Goal: Information Seeking & Learning: Learn about a topic

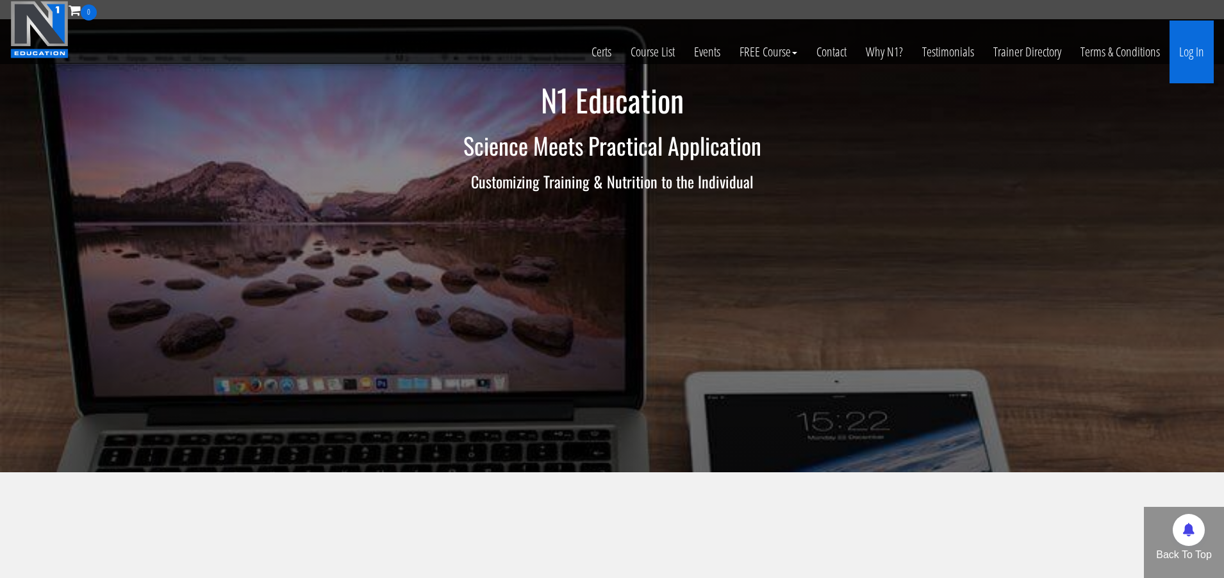
click at [1181, 49] on link "Log In" at bounding box center [1192, 52] width 44 height 63
click at [1183, 50] on link "Log In" at bounding box center [1192, 52] width 44 height 63
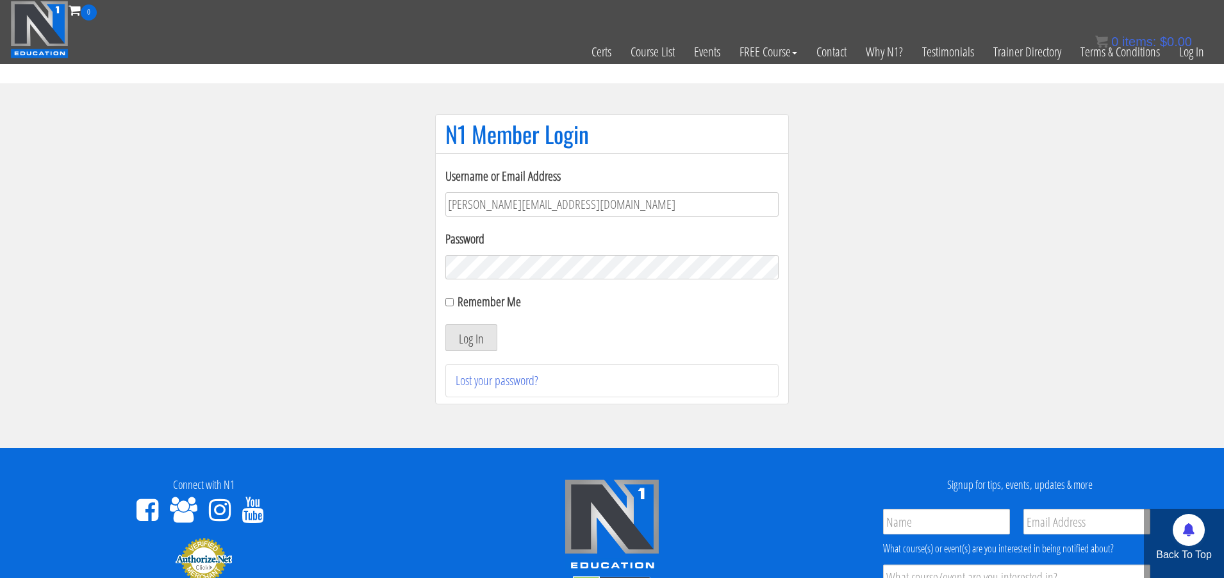
type input "[PERSON_NAME][EMAIL_ADDRESS][DOMAIN_NAME]"
click at [471, 338] on button "Log In" at bounding box center [471, 337] width 52 height 27
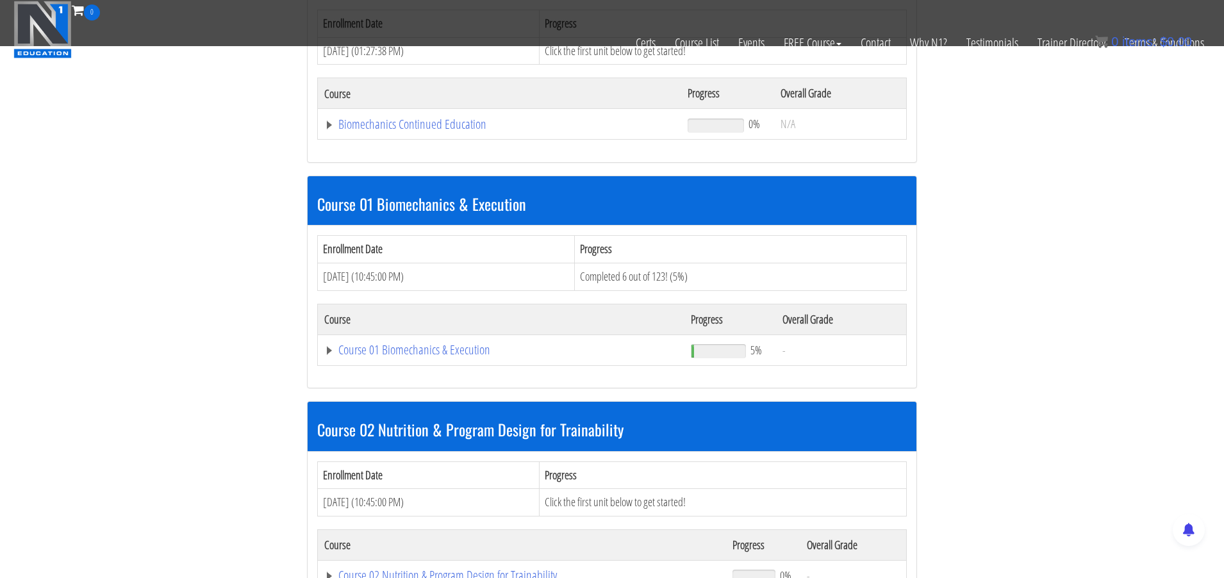
scroll to position [244, 0]
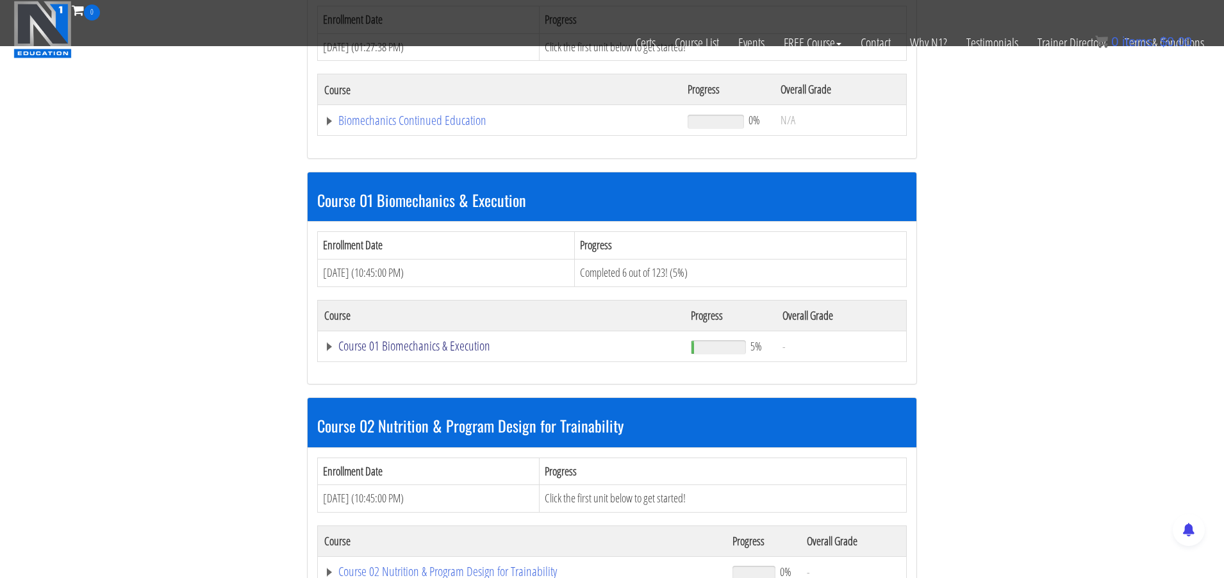
click at [408, 127] on link "Course 01 Biomechanics & Execution" at bounding box center [499, 120] width 351 height 13
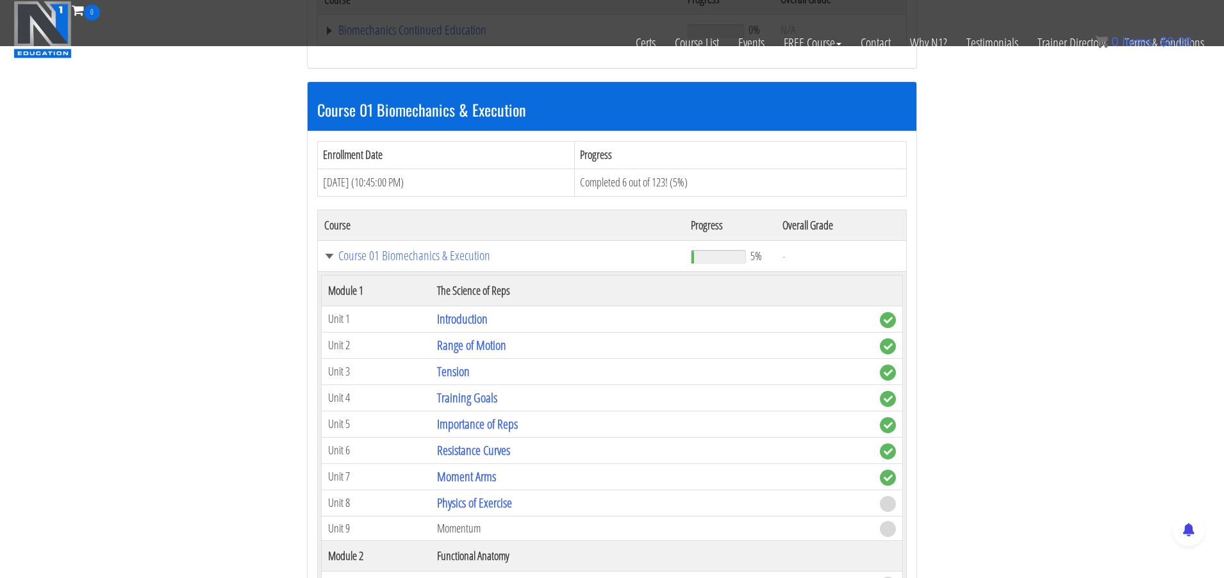
scroll to position [344, 0]
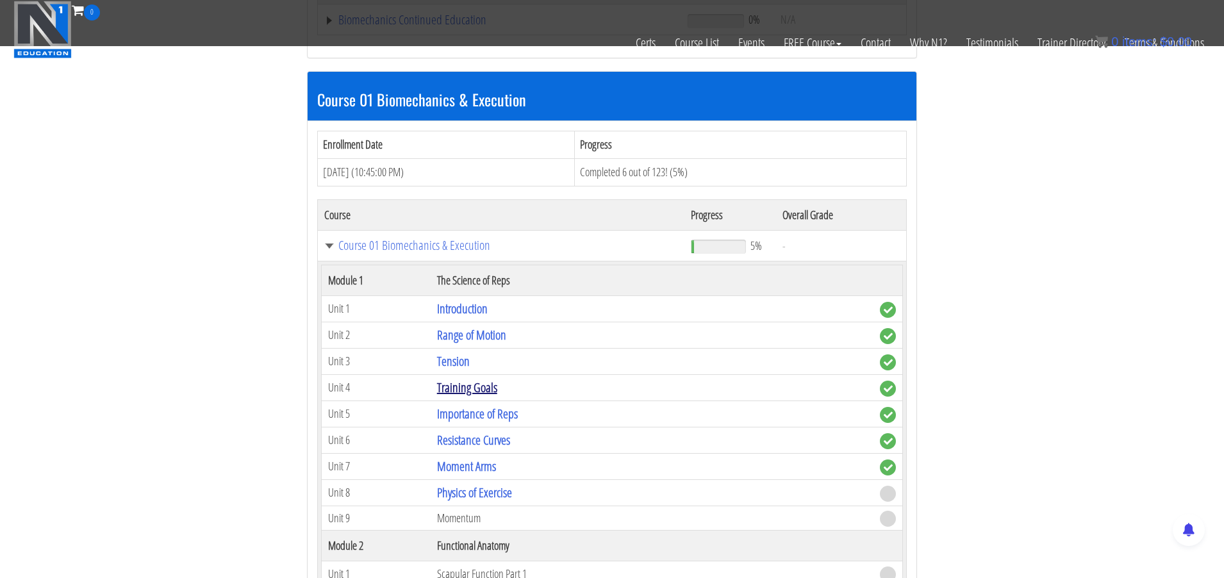
click at [459, 379] on link "Training Goals" at bounding box center [467, 387] width 60 height 17
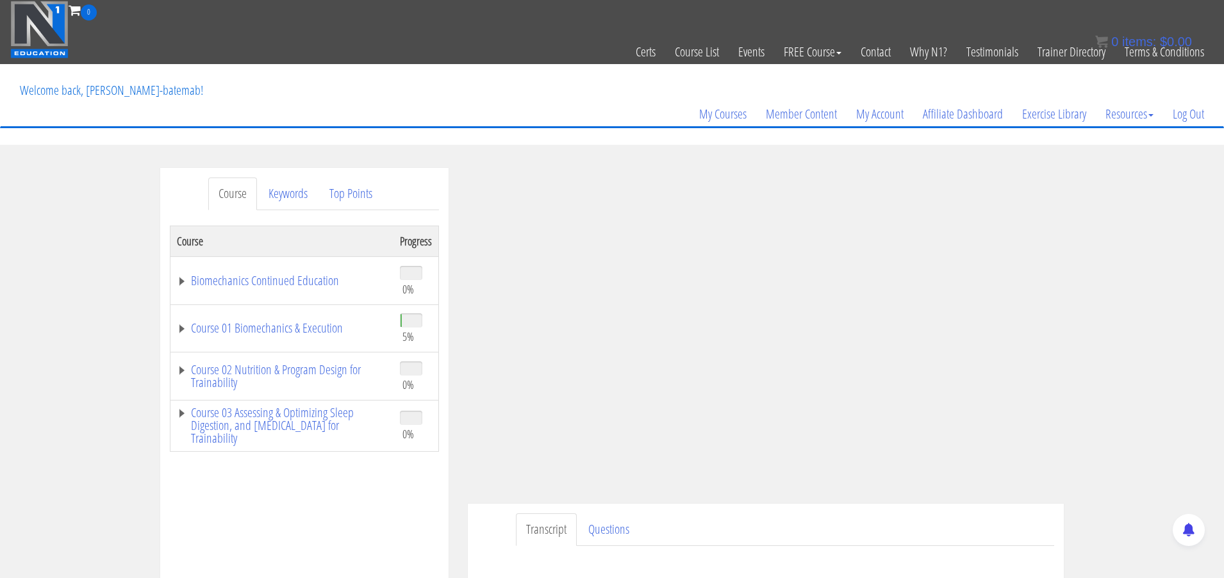
click at [477, 521] on div "Transcript Questions Have a question on this unit? Please submit it here: Name …" at bounding box center [766, 545] width 596 height 83
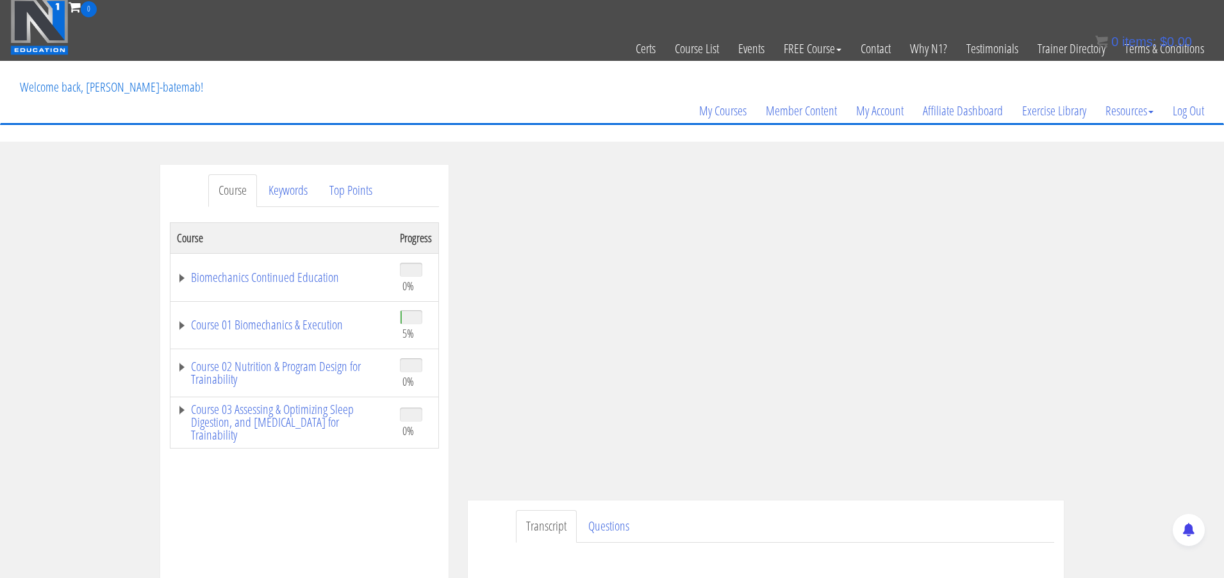
drag, startPoint x: 1029, startPoint y: 25, endPoint x: 1152, endPoint y: 347, distance: 344.7
click at [1153, 347] on div "Course Keywords Top Points Course Progress Biomechanics Continued Education 0% …" at bounding box center [612, 527] width 1224 height 724
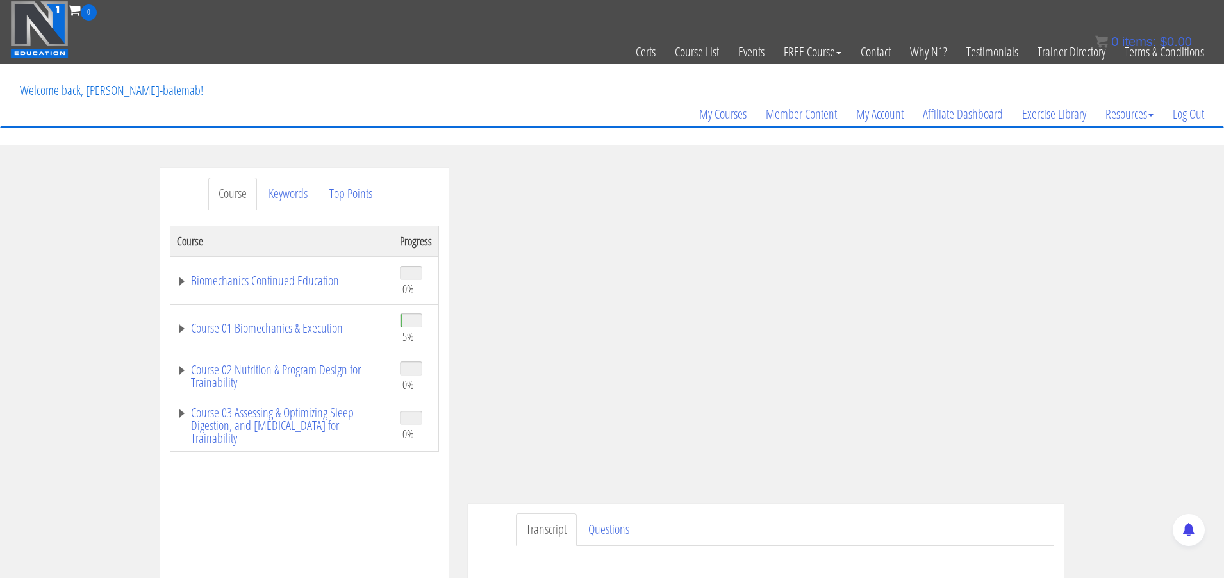
scroll to position [0, 0]
click at [219, 326] on link "Course 01 Biomechanics & Execution" at bounding box center [282, 328] width 210 height 13
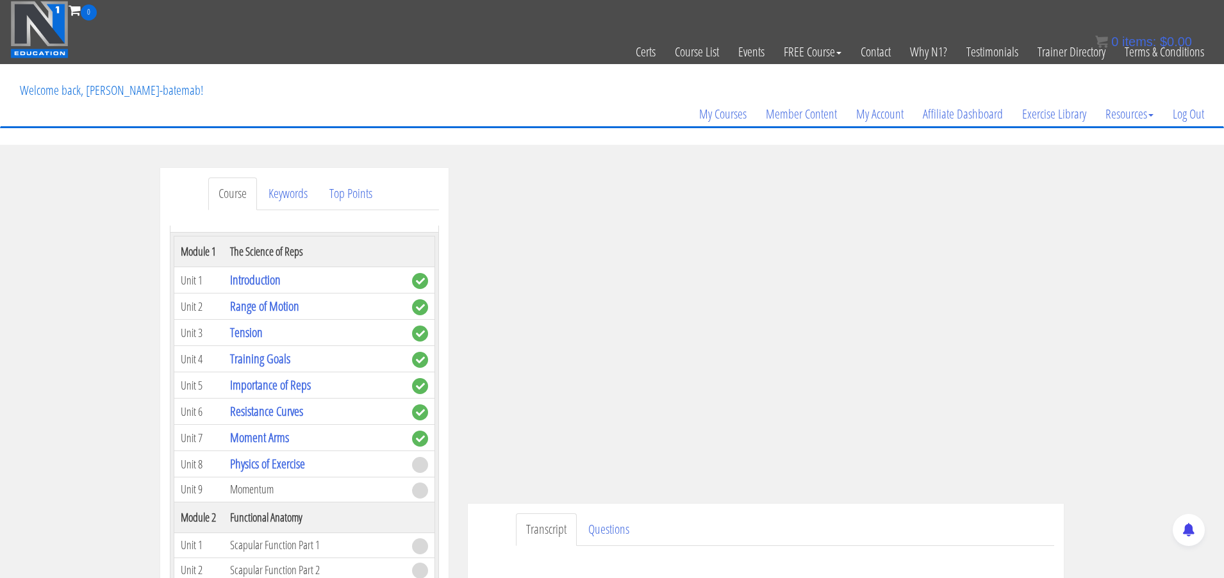
scroll to position [122, 0]
click at [285, 392] on link "Importance of Reps" at bounding box center [270, 382] width 81 height 17
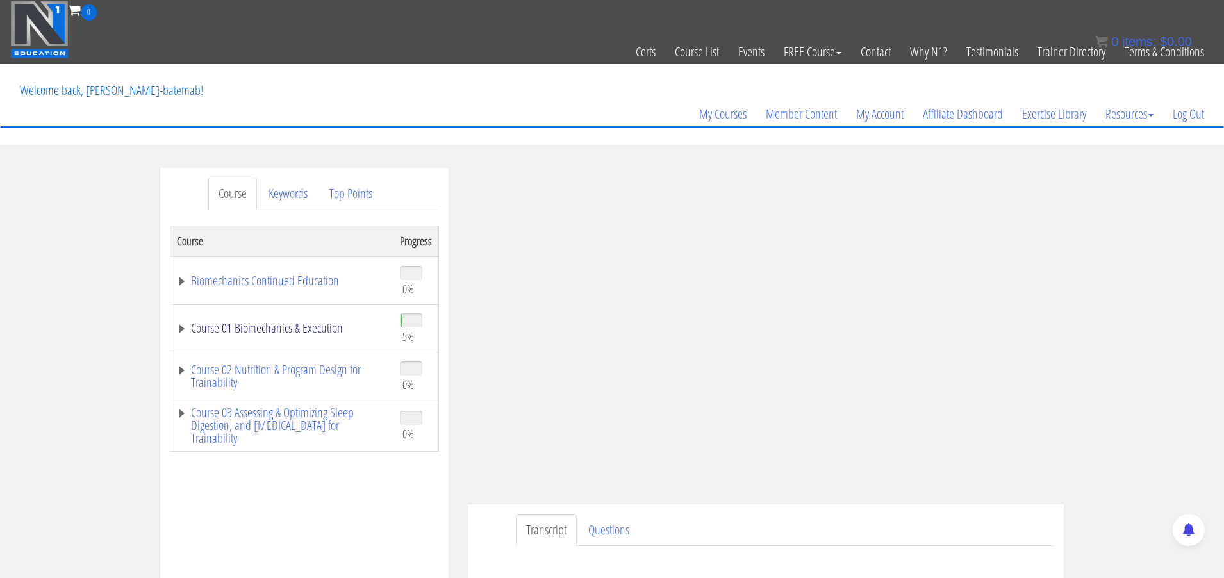
click at [290, 326] on link "Course 01 Biomechanics & Execution" at bounding box center [282, 328] width 210 height 13
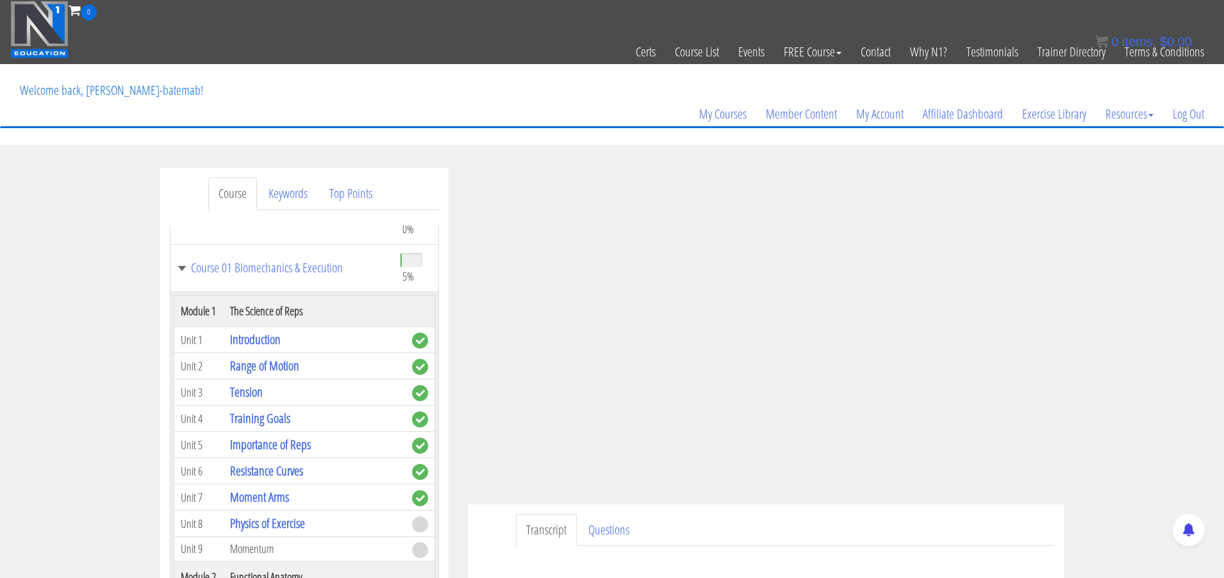
scroll to position [68, 0]
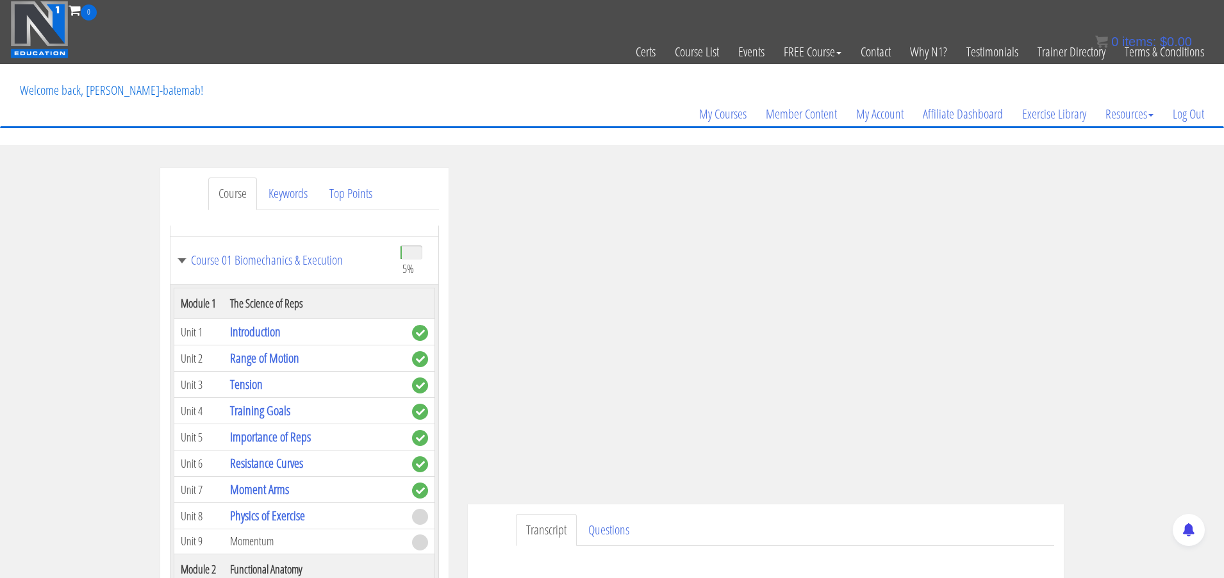
click at [1148, 465] on div "Course Keywords Top Points Course Progress Biomechanics Continued Education 0% …" at bounding box center [612, 530] width 1224 height 724
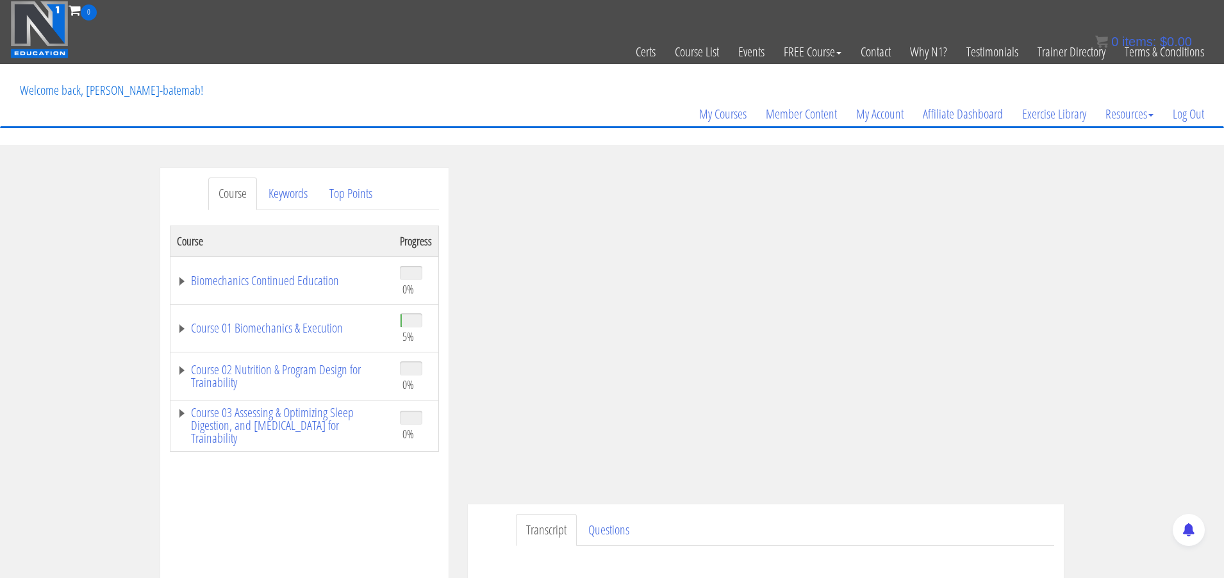
click at [1173, 361] on div "Course Keywords Top Points Course Progress Biomechanics Continued Education 0% …" at bounding box center [612, 530] width 1224 height 724
click at [1109, 332] on div "Course Keywords Top Points Course Progress Biomechanics Continued Education 0% …" at bounding box center [612, 530] width 1224 height 724
drag, startPoint x: 1067, startPoint y: 1, endPoint x: 1128, endPoint y: 269, distance: 274.7
click at [1128, 269] on div "Course Keywords Top Points Course Progress Biomechanics Continued Education 0% …" at bounding box center [612, 530] width 1224 height 724
click at [1141, 317] on div "Course Keywords Top Points Course Progress Biomechanics Continued Education 0% …" at bounding box center [612, 530] width 1224 height 724
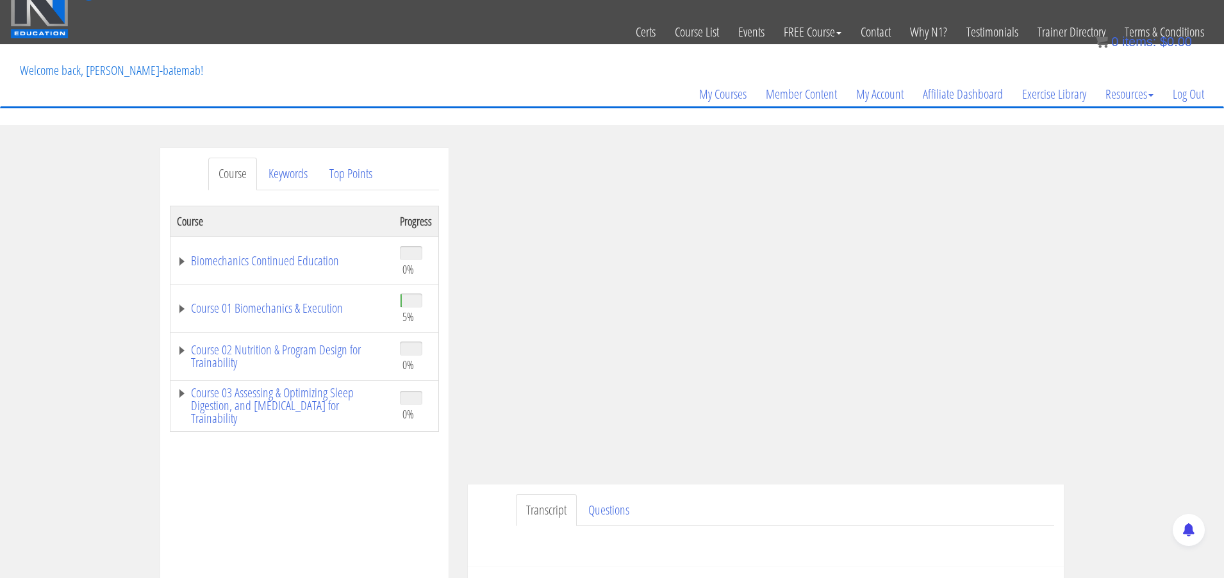
scroll to position [23, 0]
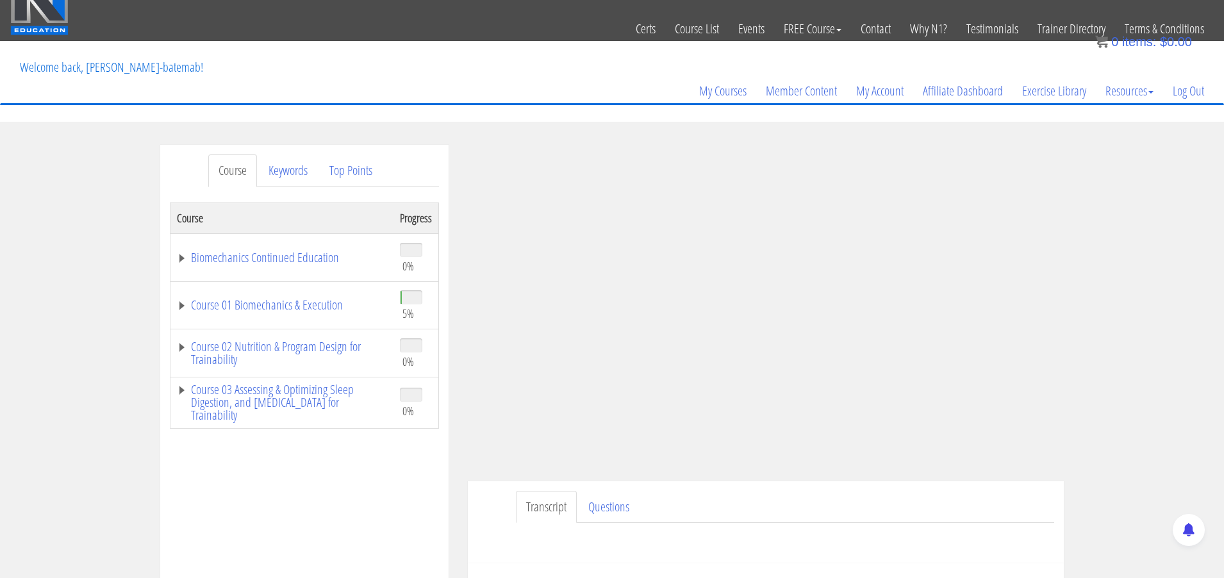
drag, startPoint x: 1219, startPoint y: 40, endPoint x: 1116, endPoint y: 322, distance: 300.7
click at [1122, 320] on div "Course Keywords Top Points Course Progress Biomechanics Continued Education 0% …" at bounding box center [612, 507] width 1224 height 724
